Goal: Navigation & Orientation: Find specific page/section

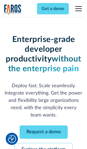
scroll to position [57, 0]
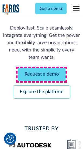
click at [42, 75] on link "Request a demo" at bounding box center [42, 74] width 48 height 13
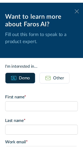
scroll to position [0, 0]
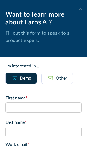
click at [78, 9] on icon at bounding box center [80, 9] width 4 height 4
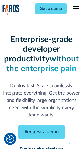
scroll to position [75, 0]
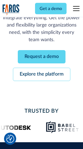
click at [42, 75] on link "Explore the platform" at bounding box center [42, 74] width 58 height 13
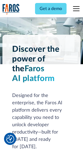
scroll to position [4122, 0]
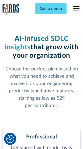
scroll to position [858, 0]
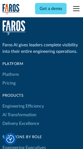
click at [11, 74] on link "Platform" at bounding box center [10, 74] width 17 height 9
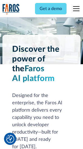
scroll to position [4296, 0]
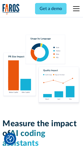
scroll to position [3379, 0]
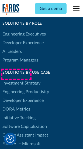
click at [16, 105] on link "DORA Metrics" at bounding box center [16, 109] width 28 height 9
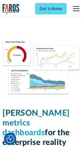
scroll to position [2396, 0]
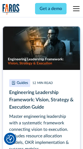
scroll to position [2478, 0]
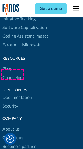
click at [12, 74] on link "Changelog" at bounding box center [12, 77] width 20 height 9
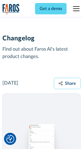
scroll to position [6636, 0]
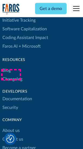
click at [11, 126] on link "About us" at bounding box center [10, 130] width 17 height 9
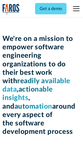
scroll to position [1872, 0]
